Goal: Check status: Check status

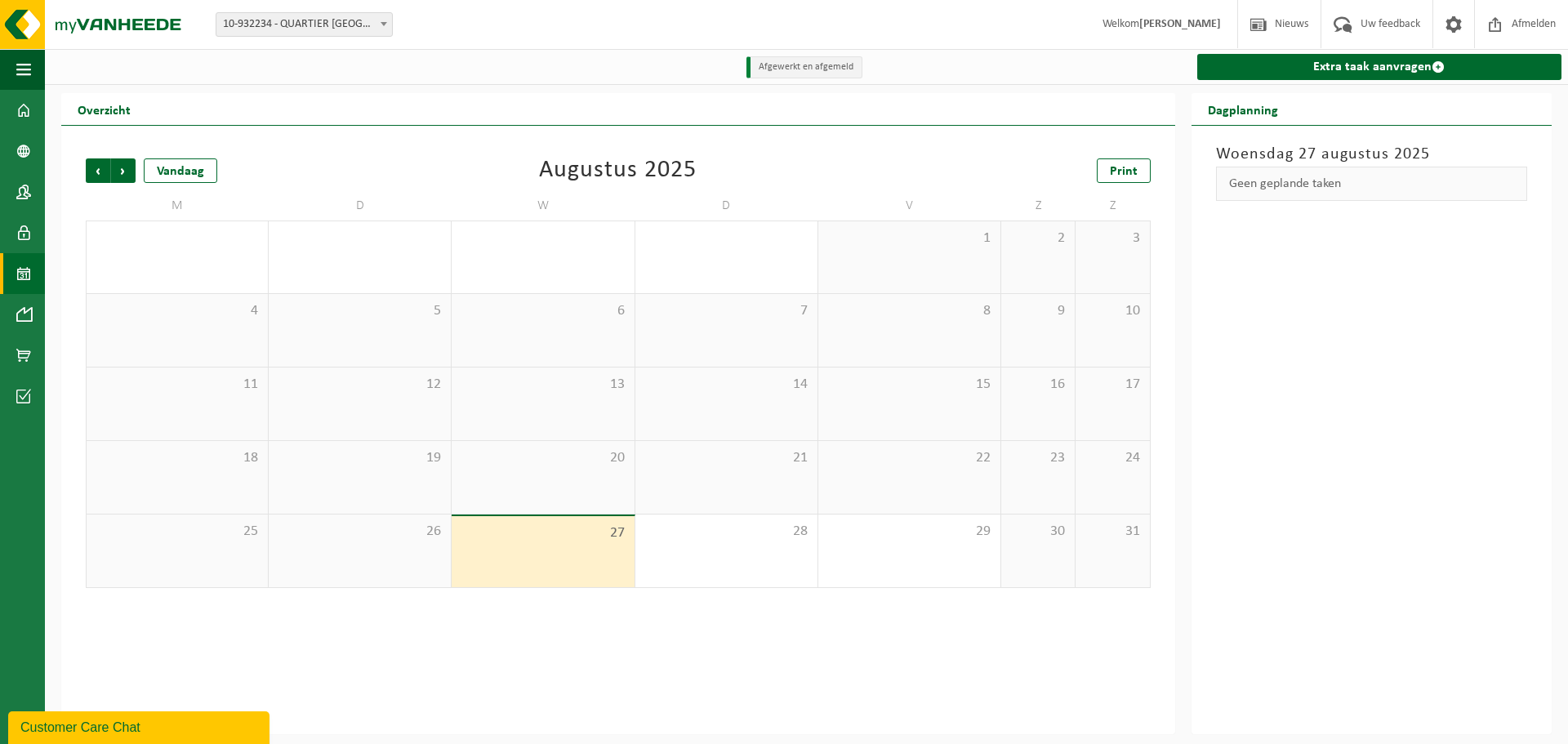
click at [383, 27] on span at bounding box center [384, 24] width 17 height 22
select select "142200"
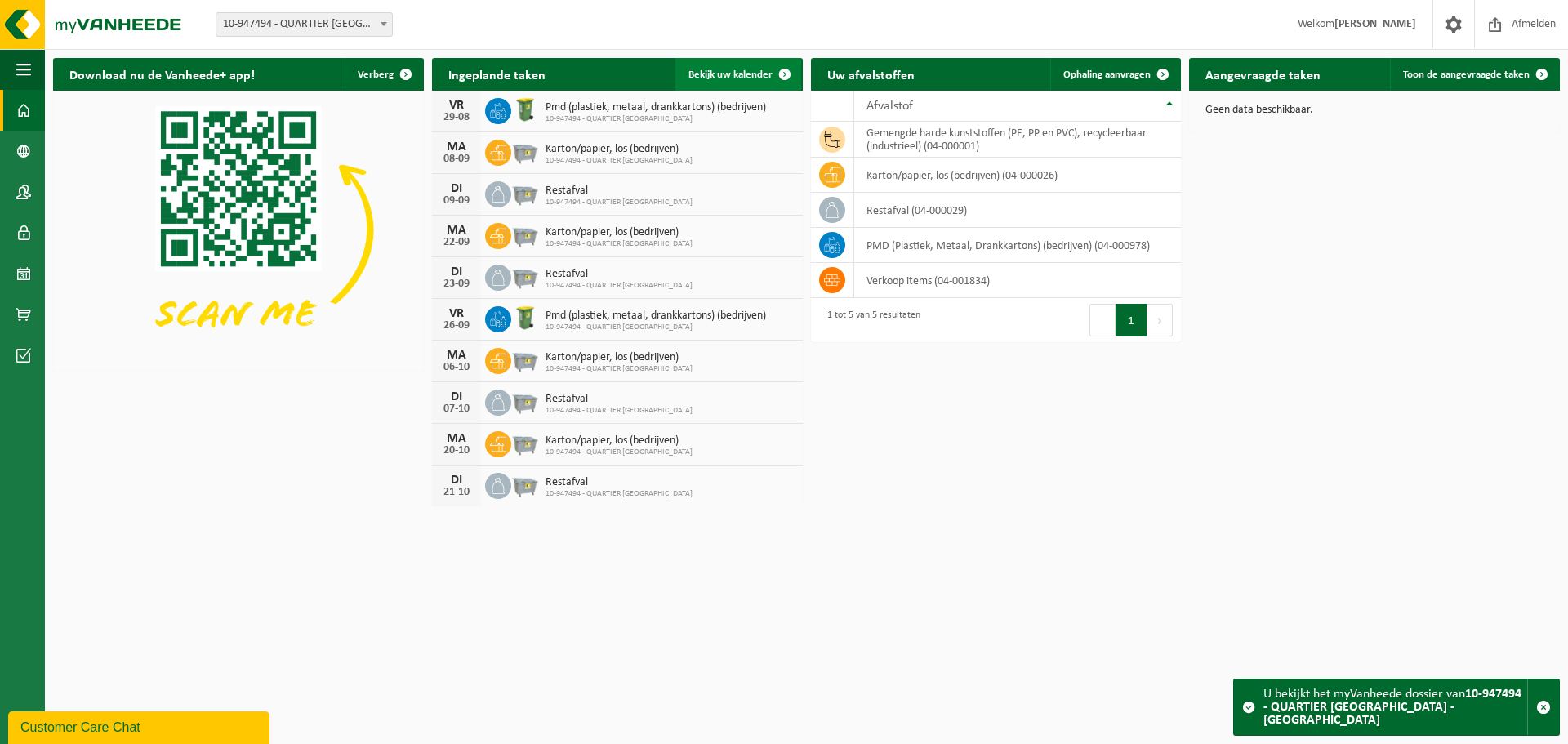
click at [715, 76] on span "Bekijk uw kalender" at bounding box center [730, 75] width 84 height 11
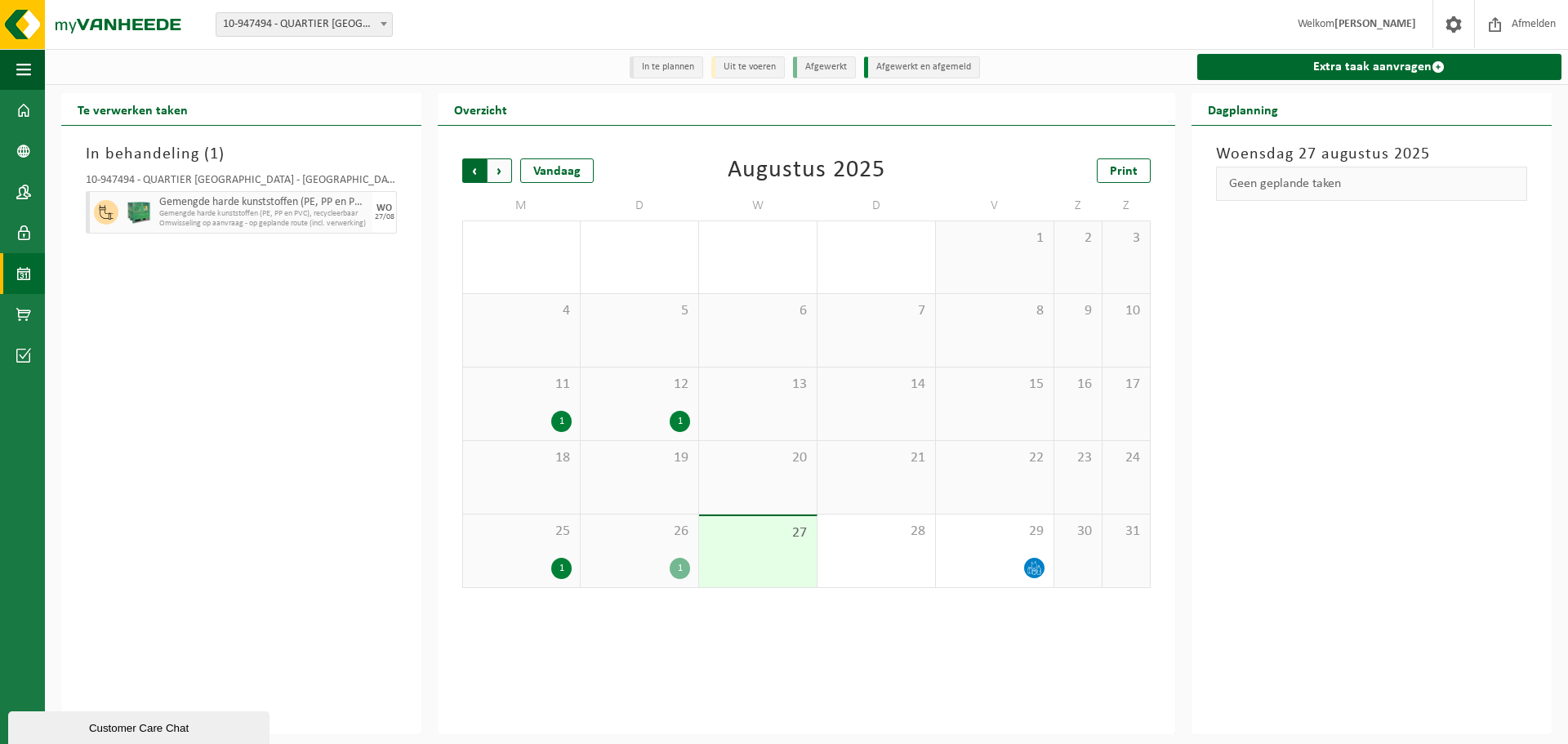
click at [502, 173] on span "Volgende" at bounding box center [499, 170] width 24 height 24
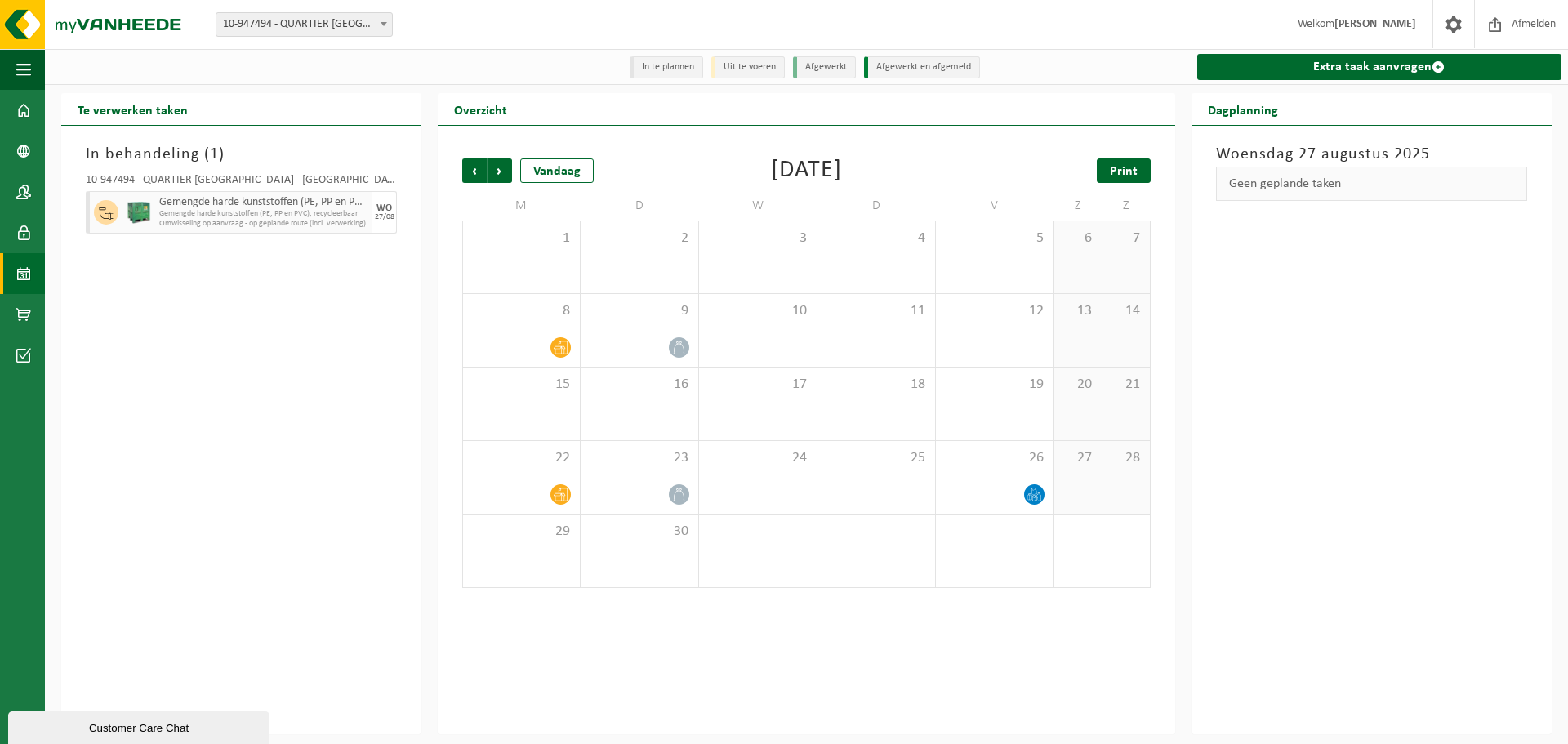
click at [1125, 178] on span "Print" at bounding box center [1123, 172] width 27 height 13
